Goal: Information Seeking & Learning: Learn about a topic

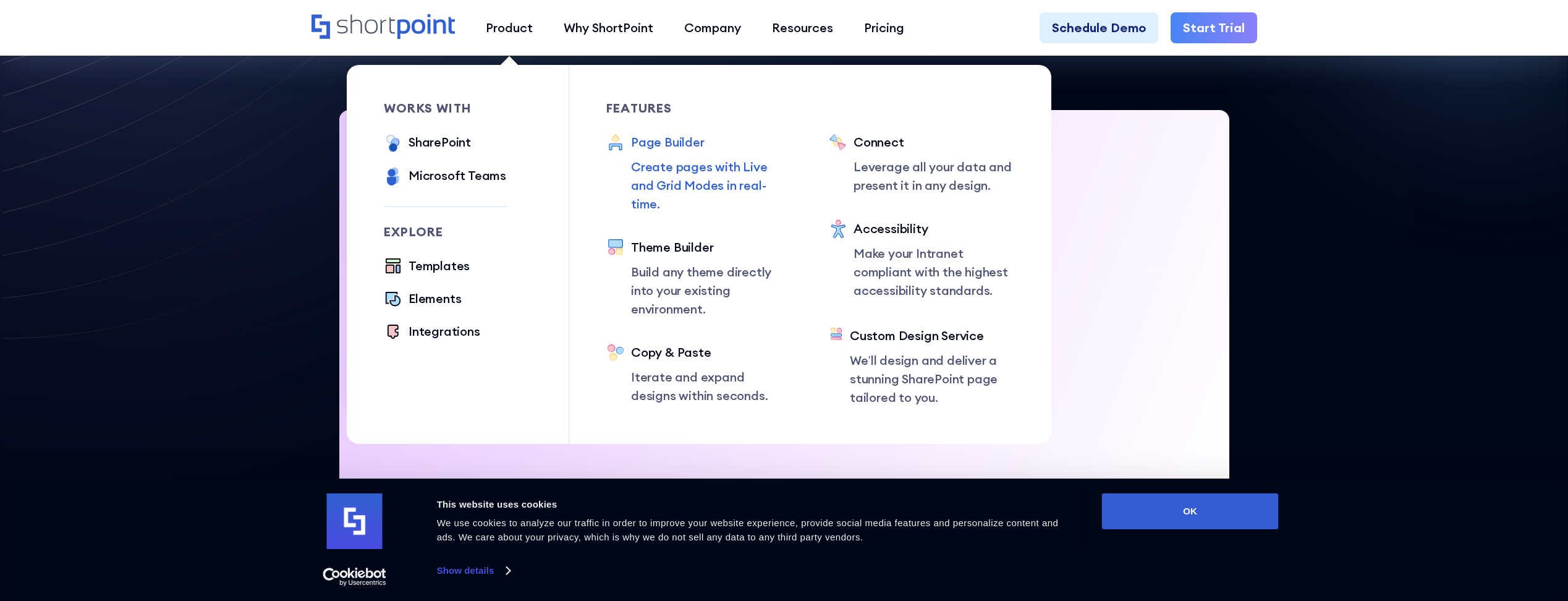
scroll to position [186, 0]
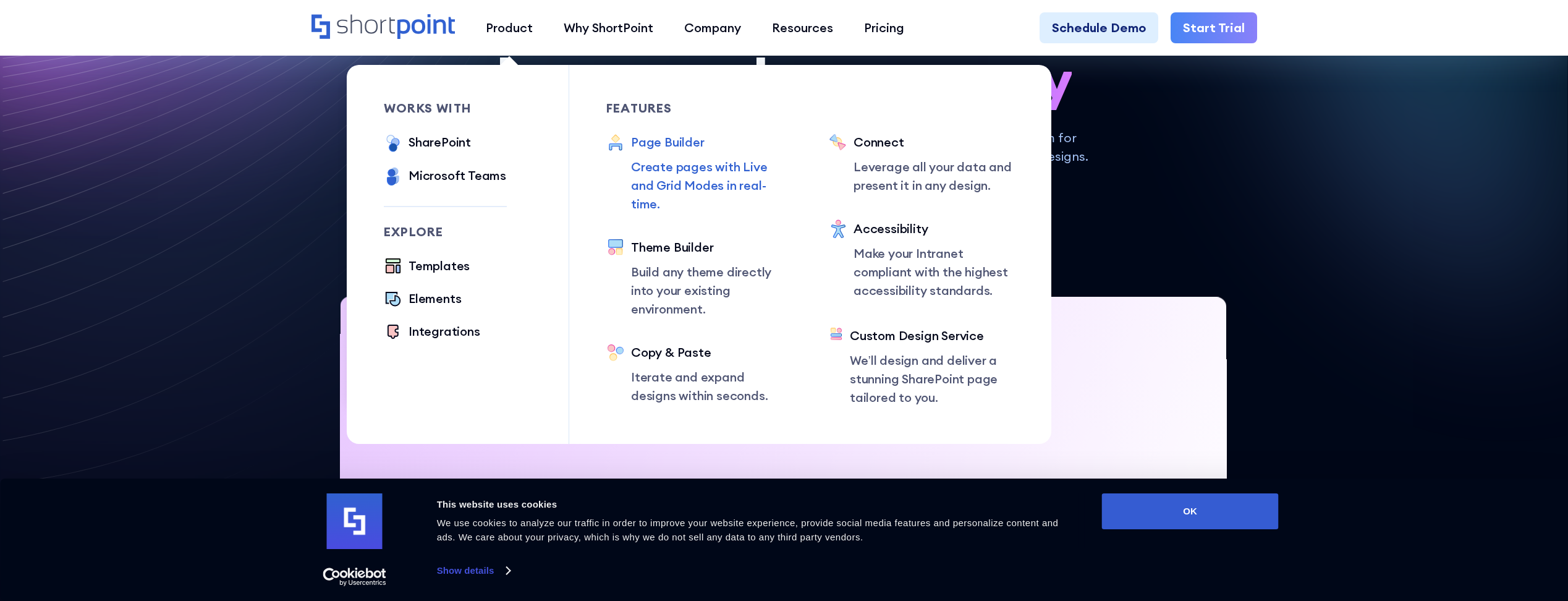
click at [657, 142] on div "Page Builder" at bounding box center [711, 142] width 160 height 19
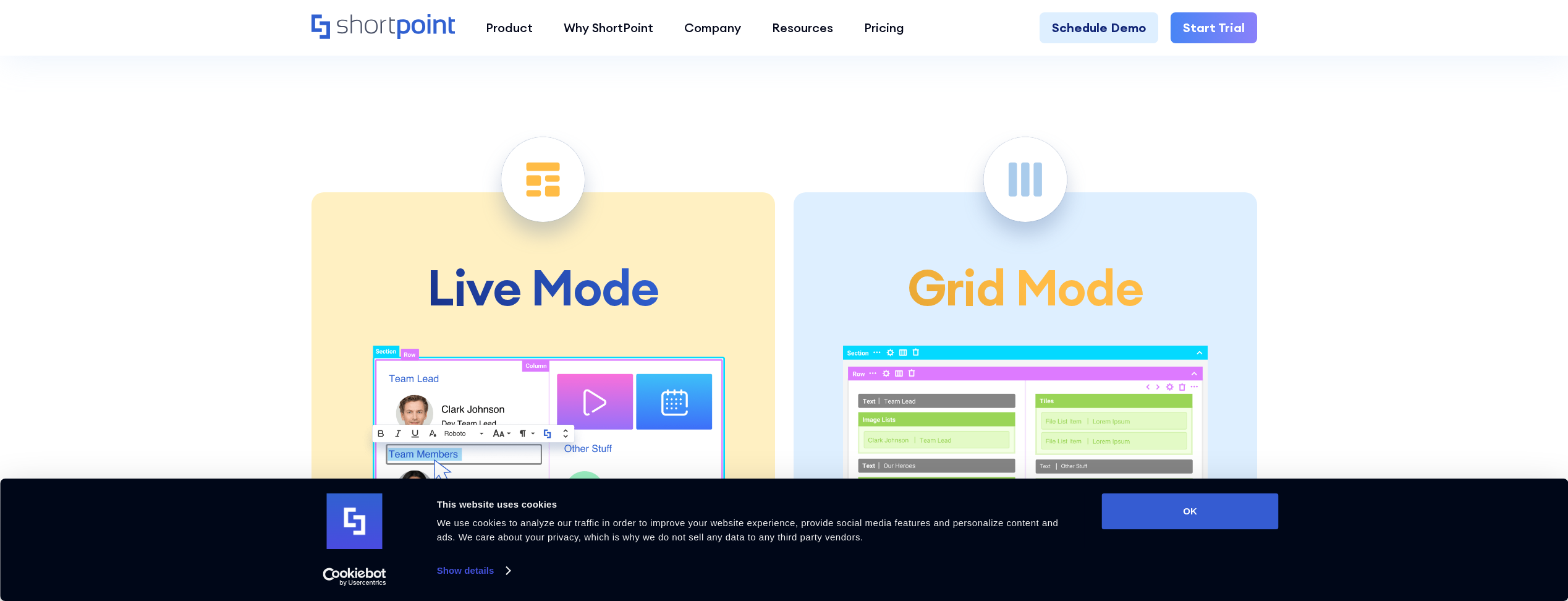
scroll to position [3523, 0]
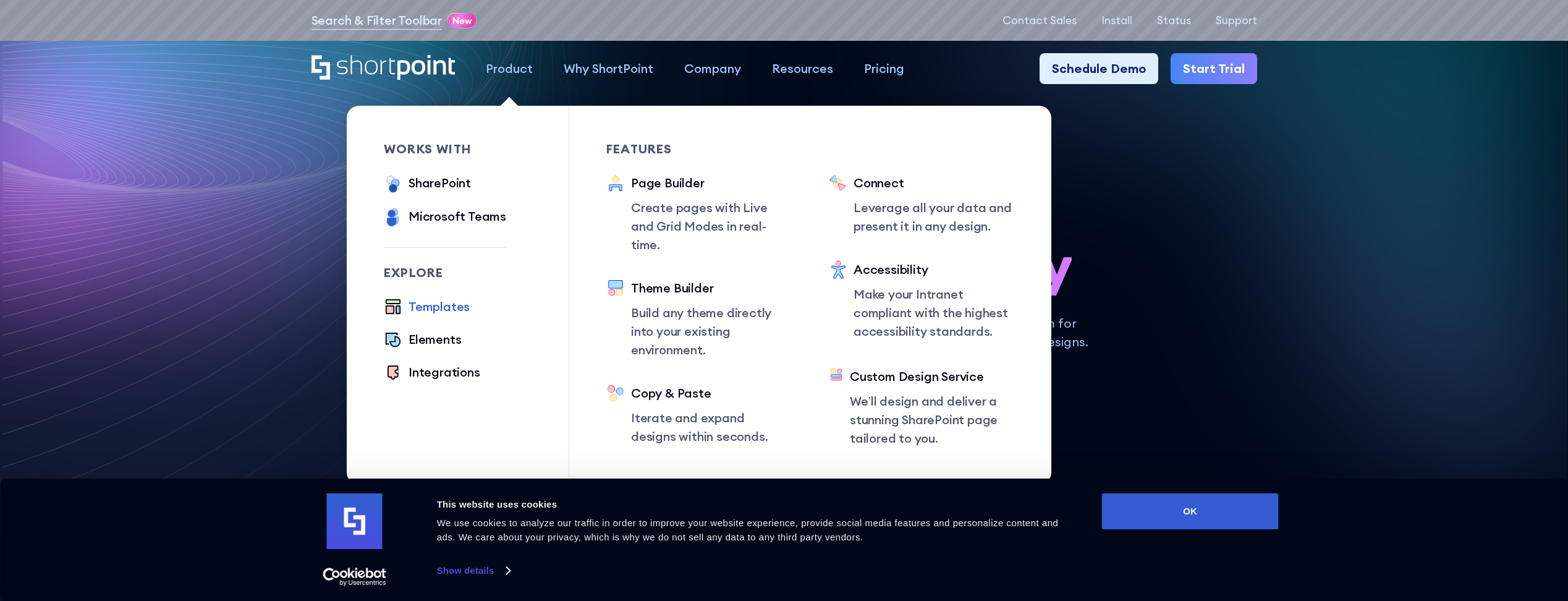
click at [437, 305] on div "Templates" at bounding box center [439, 307] width 61 height 19
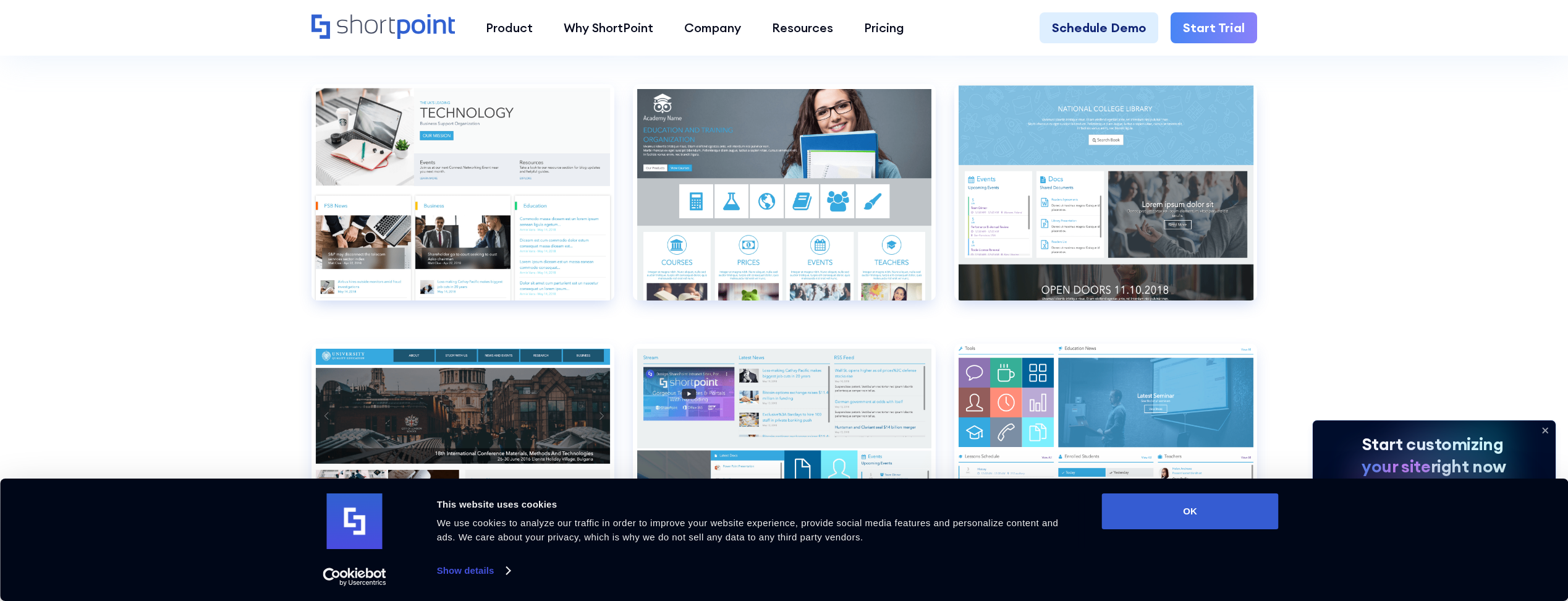
scroll to position [5933, 0]
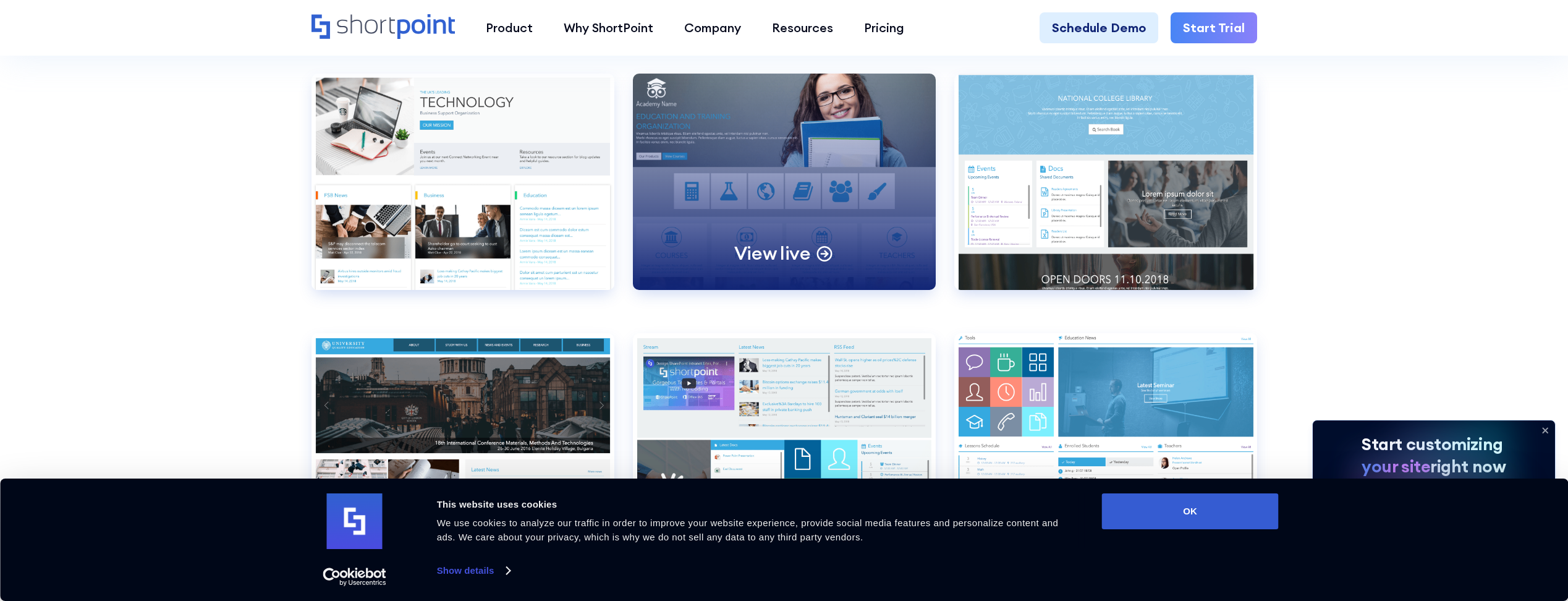
click at [756, 256] on p "View live" at bounding box center [772, 253] width 77 height 24
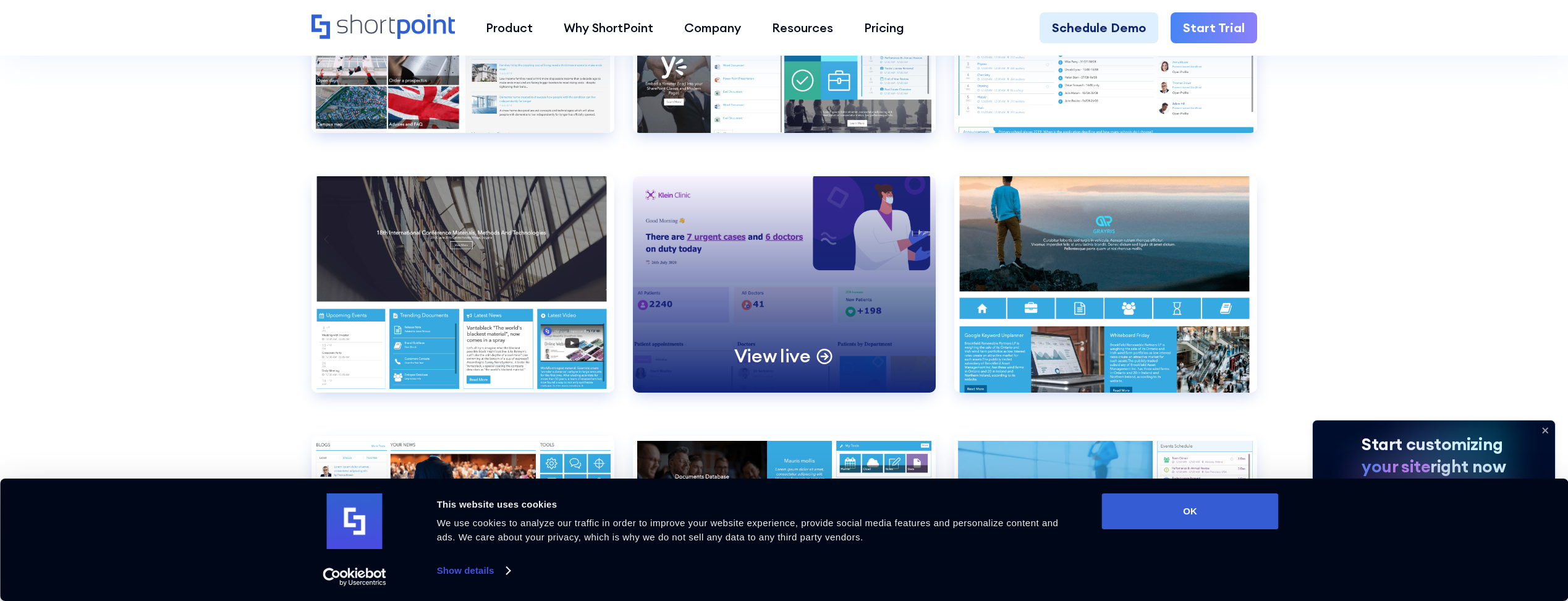
scroll to position [6304, 0]
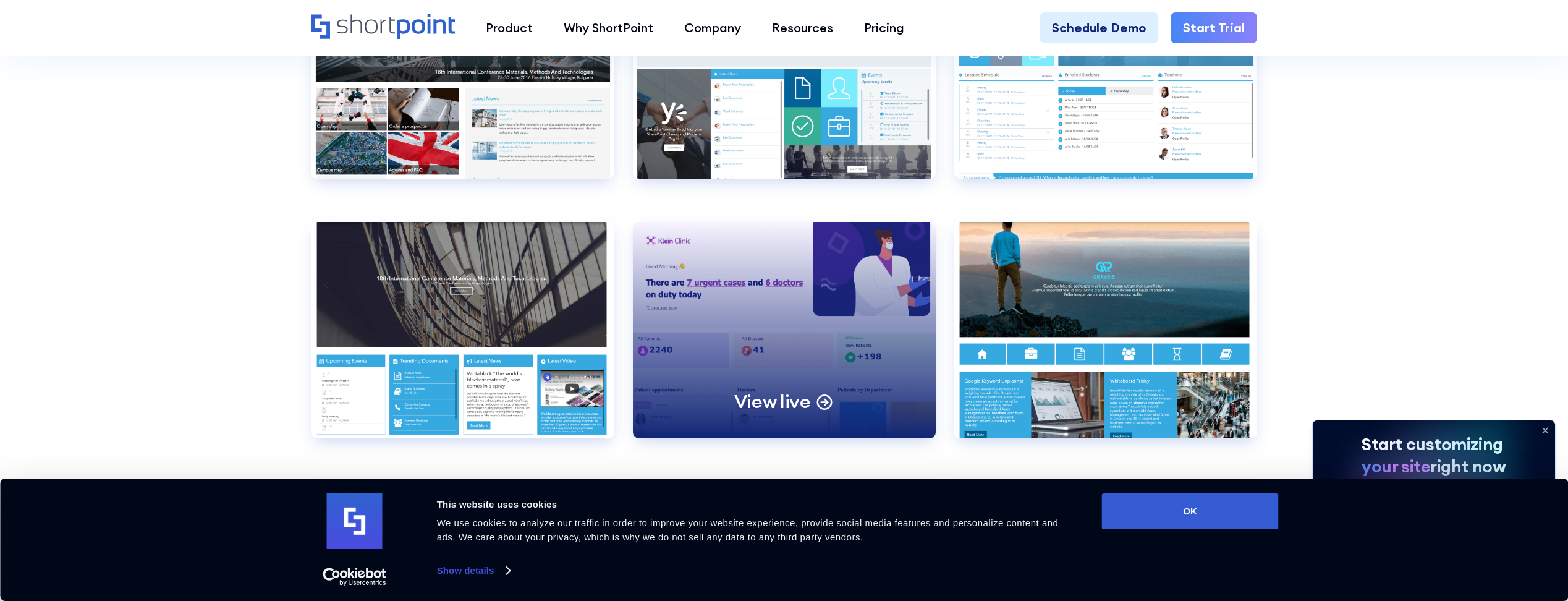
click at [755, 266] on div "View live" at bounding box center [784, 329] width 303 height 216
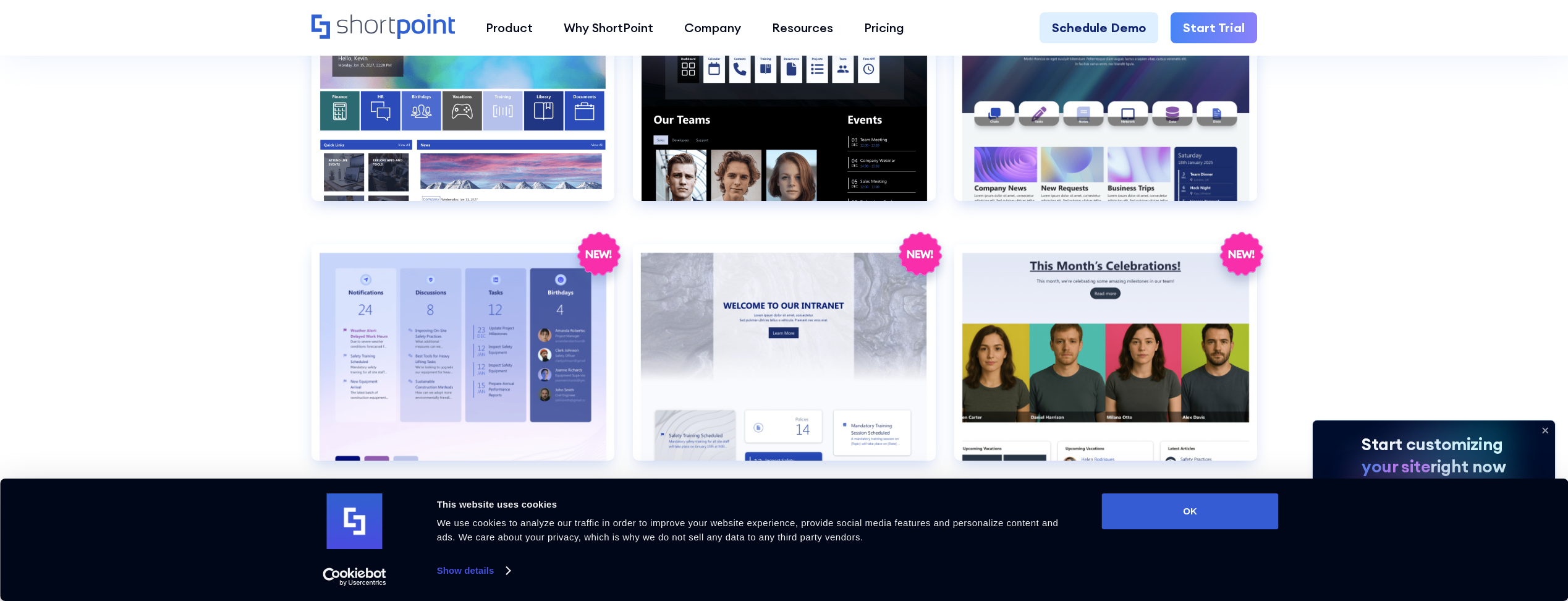
scroll to position [2348, 0]
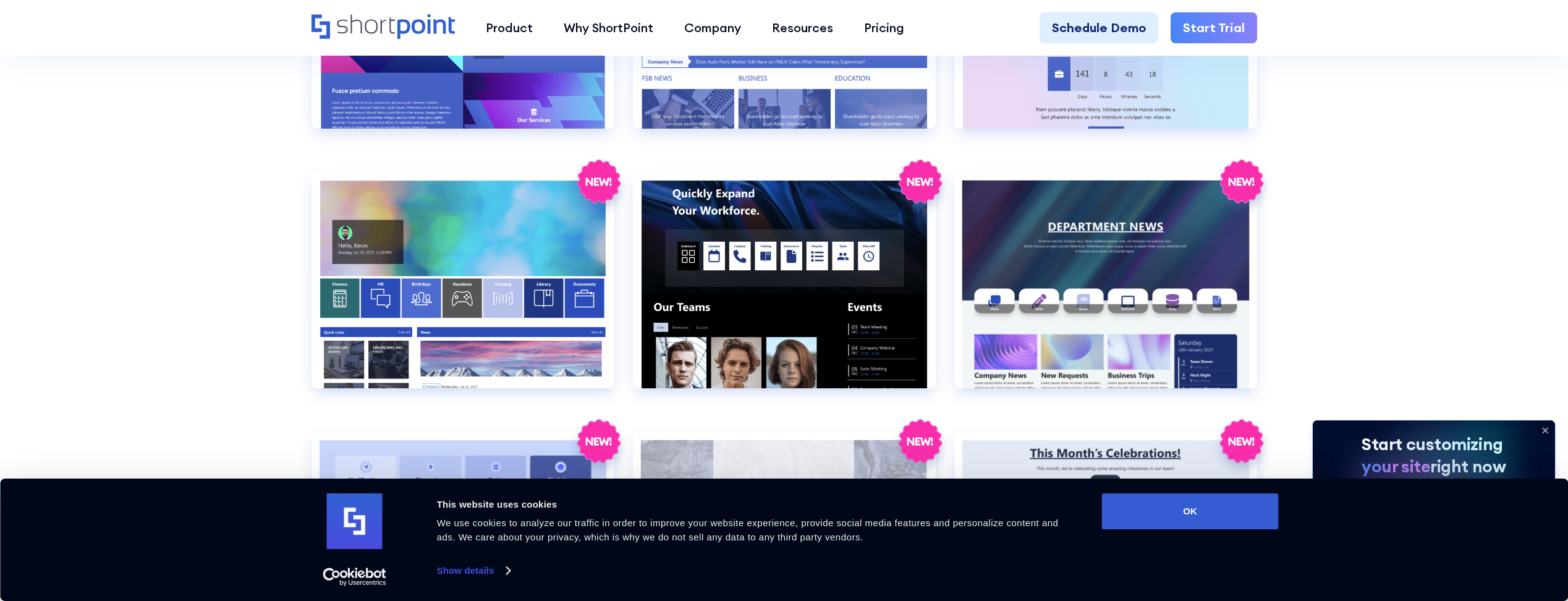
drag, startPoint x: 1170, startPoint y: 511, endPoint x: 1098, endPoint y: 546, distance: 80.1
click at [1169, 511] on button "OK" at bounding box center [1191, 511] width 177 height 36
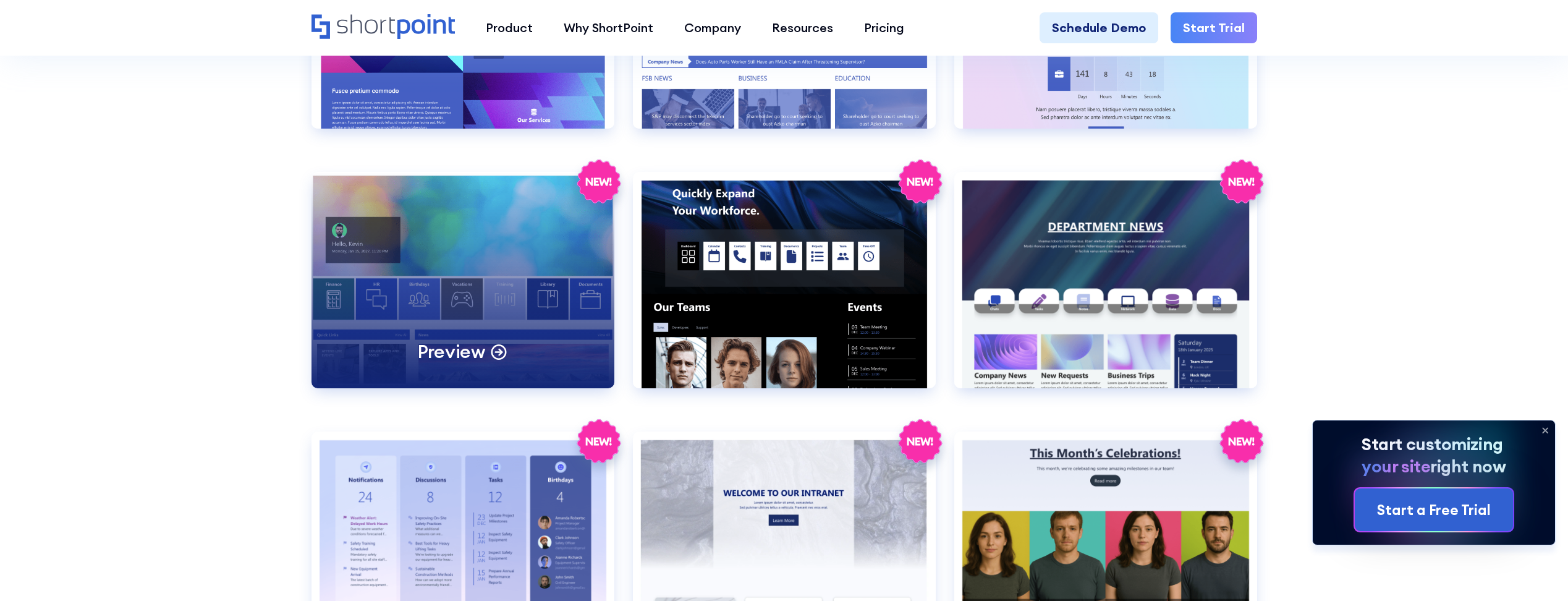
scroll to position [0, 0]
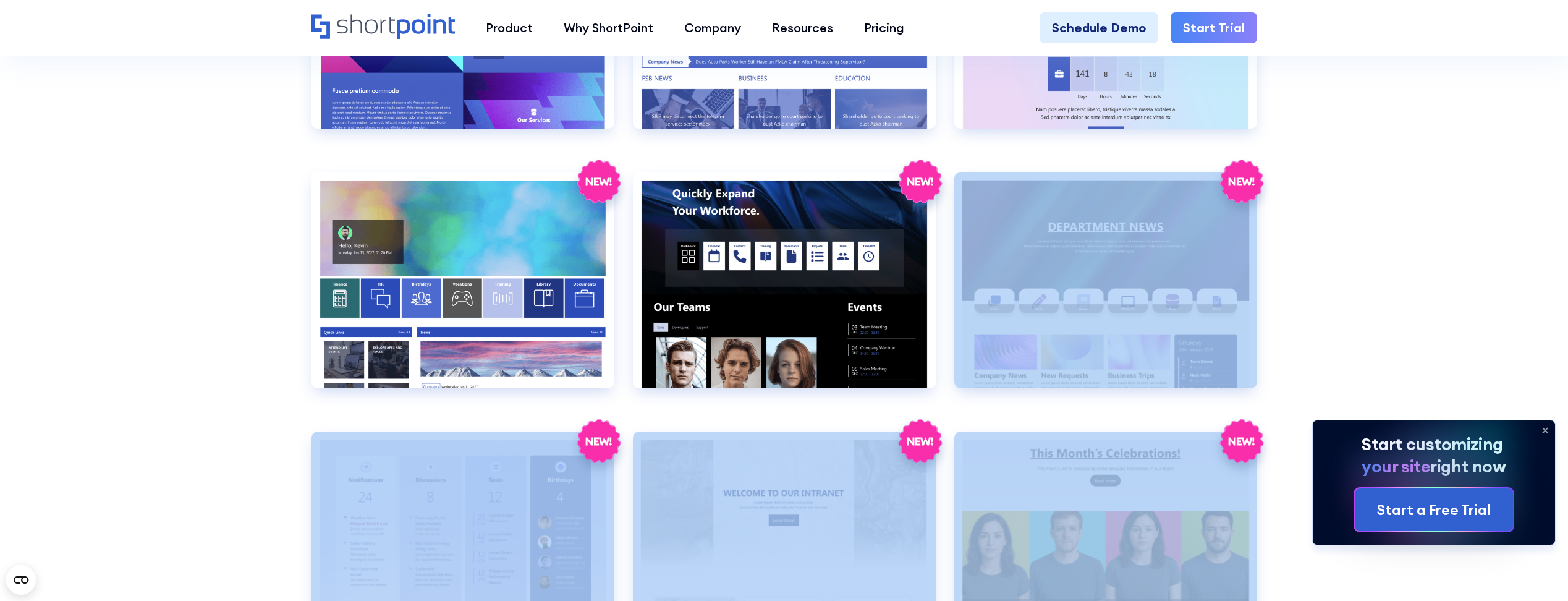
drag, startPoint x: 1552, startPoint y: 421, endPoint x: 1545, endPoint y: 428, distance: 9.9
click at [1544, 428] on icon at bounding box center [1545, 430] width 20 height 20
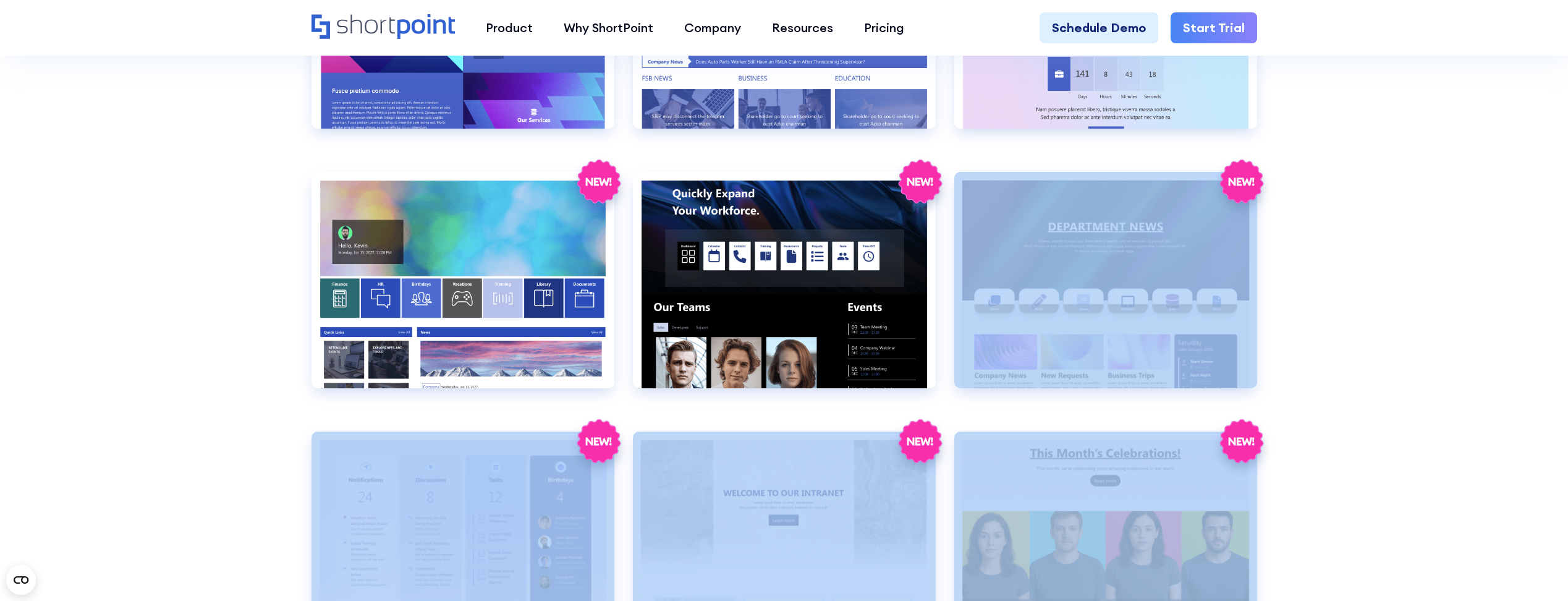
drag, startPoint x: 1384, startPoint y: 256, endPoint x: 1374, endPoint y: 258, distance: 10.2
